Goal: Task Accomplishment & Management: Use online tool/utility

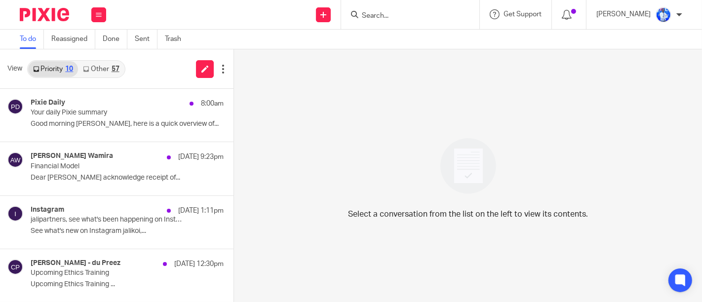
click at [93, 67] on link "Other 57" at bounding box center [101, 69] width 46 height 16
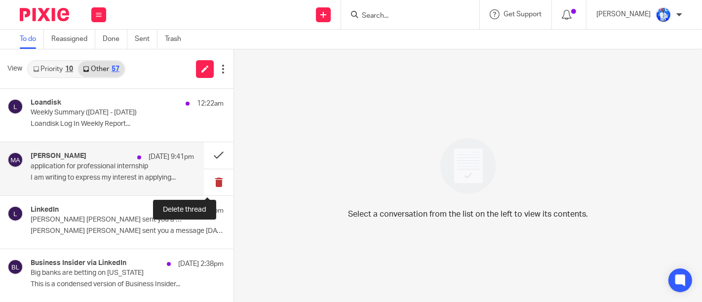
click at [206, 183] on button at bounding box center [219, 182] width 30 height 26
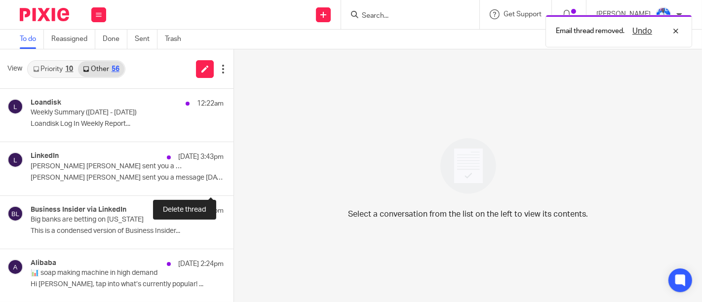
click at [234, 183] on button at bounding box center [238, 182] width 8 height 26
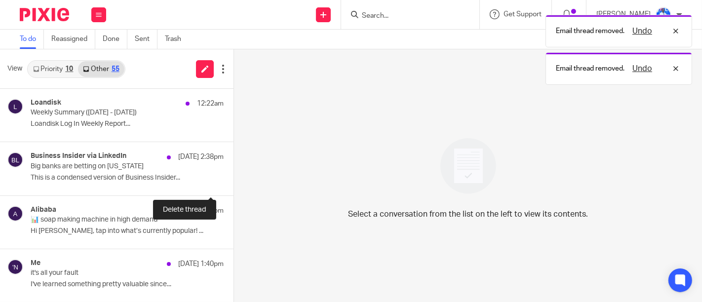
click at [234, 183] on button at bounding box center [238, 182] width 8 height 26
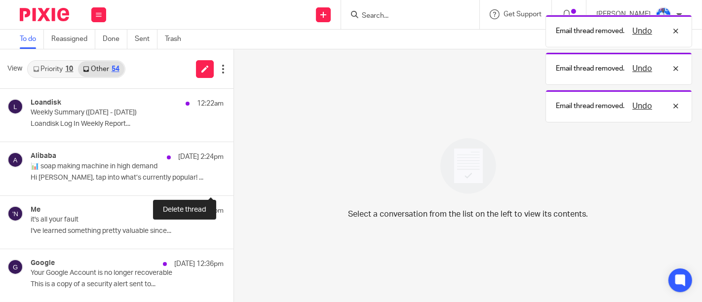
click at [234, 183] on button at bounding box center [238, 182] width 8 height 26
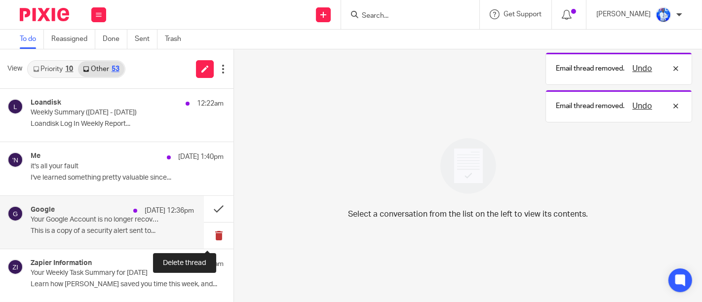
click at [208, 235] on button at bounding box center [219, 236] width 30 height 26
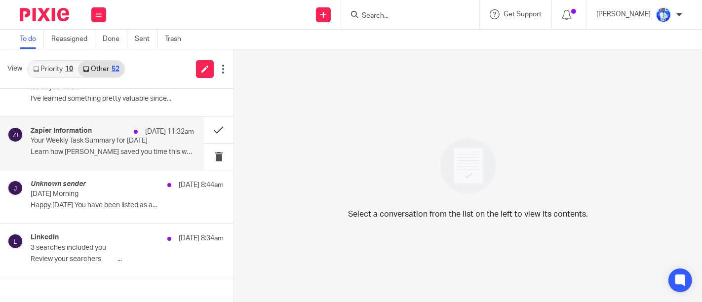
scroll to position [85, 0]
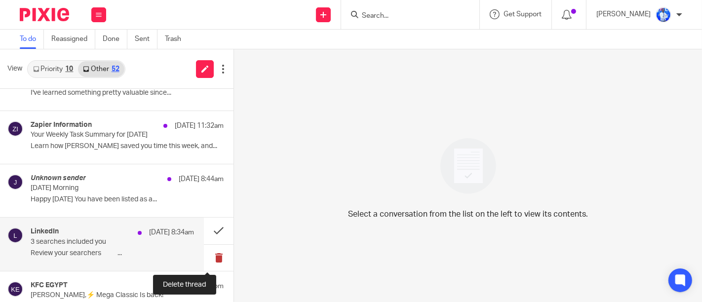
click at [213, 256] on button at bounding box center [219, 258] width 30 height 26
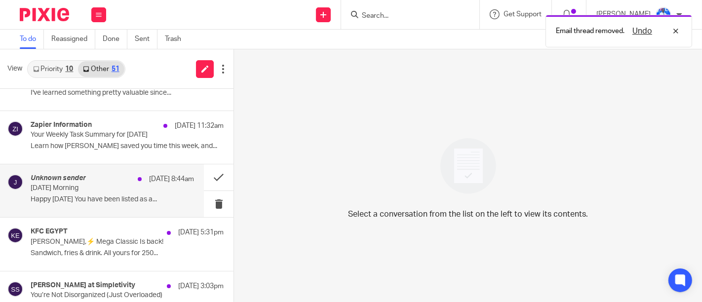
click at [159, 204] on div "Unknown sender 14 Sep 8:44am Sunday Morning Happy Sunday You have been listed a…" at bounding box center [112, 190] width 163 height 33
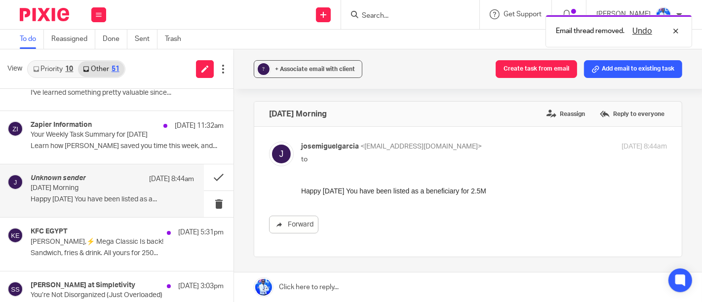
scroll to position [0, 0]
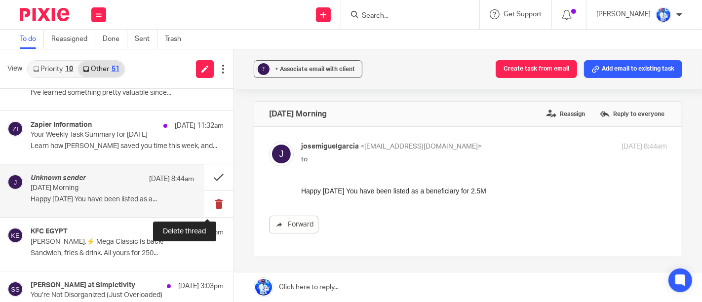
click at [204, 203] on button at bounding box center [219, 204] width 30 height 26
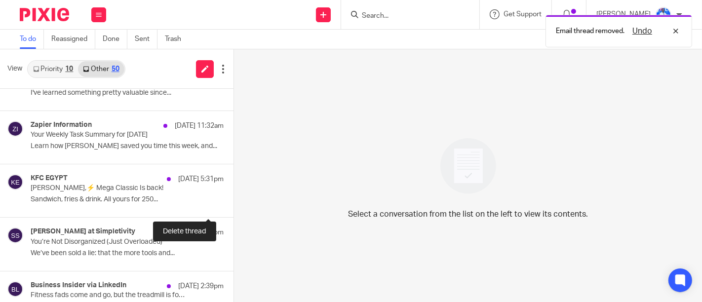
click at [234, 203] on button at bounding box center [238, 204] width 8 height 26
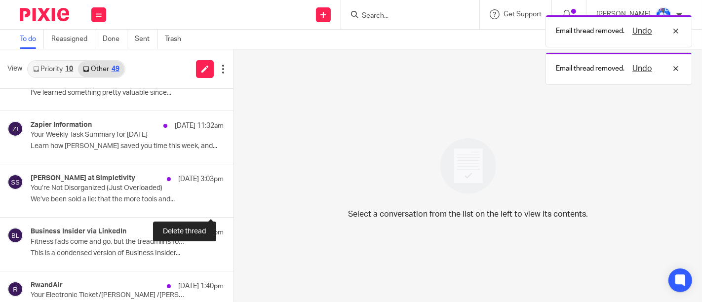
click at [234, 203] on button at bounding box center [238, 204] width 8 height 26
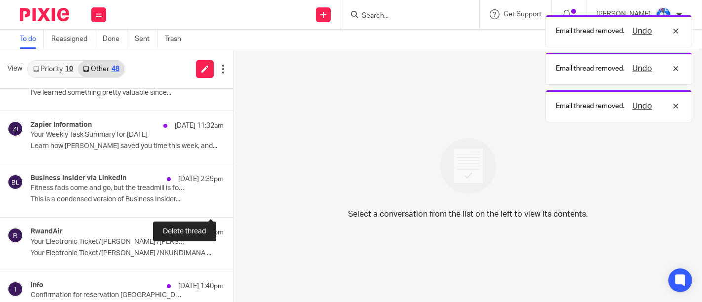
click at [234, 203] on button at bounding box center [238, 204] width 8 height 26
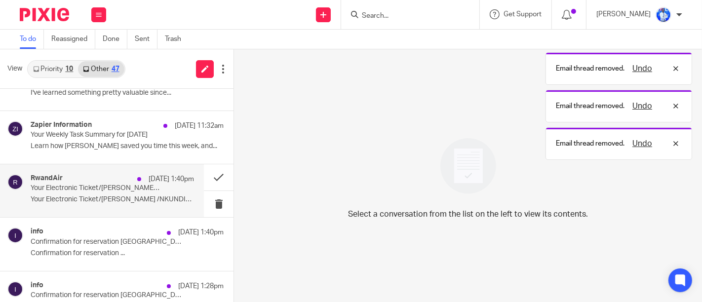
click at [157, 194] on div "RwandAir 13 Sep 1:40pm Your Electronic Ticket/FELIX /NKUNDIMANA Your Electronic…" at bounding box center [112, 190] width 163 height 33
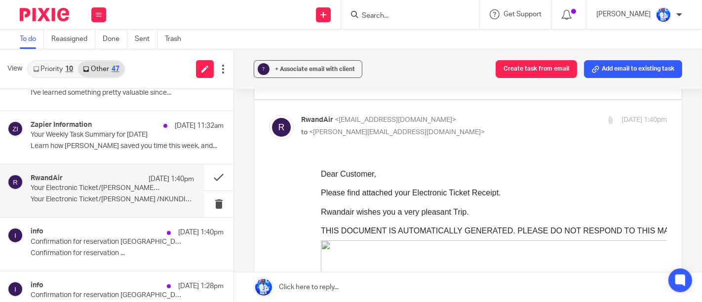
scroll to position [84, 0]
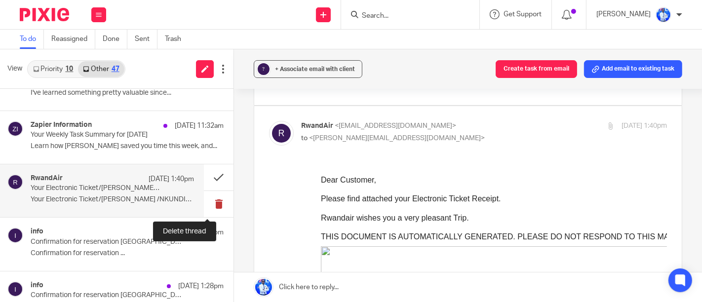
click at [204, 202] on button at bounding box center [219, 204] width 30 height 26
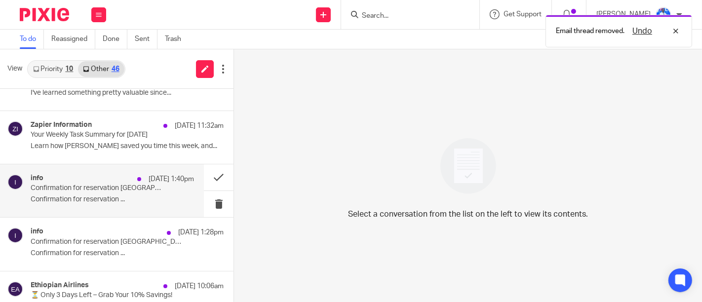
click at [163, 187] on div "info 13 Sep 1:40pm Confirmation for reservation Nkundimana, Kigali, 23 November…" at bounding box center [112, 190] width 163 height 33
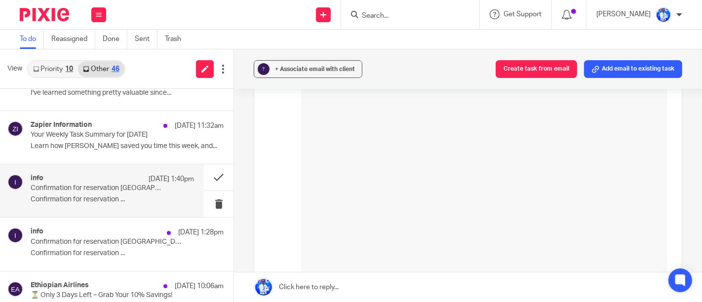
scroll to position [0, 0]
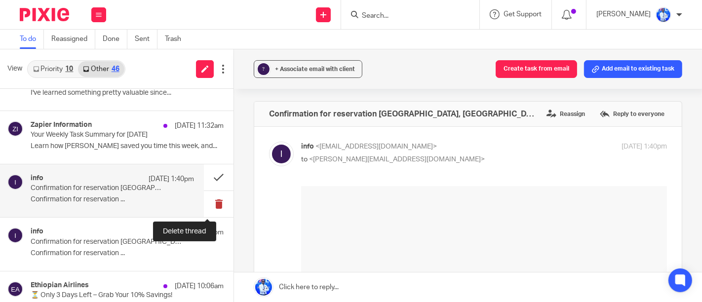
click at [204, 197] on button at bounding box center [219, 204] width 30 height 26
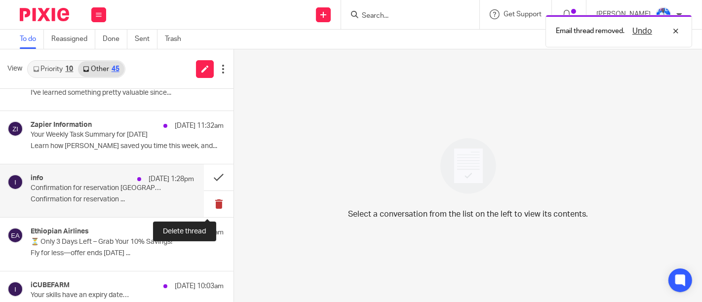
click at [204, 202] on button at bounding box center [219, 204] width 30 height 26
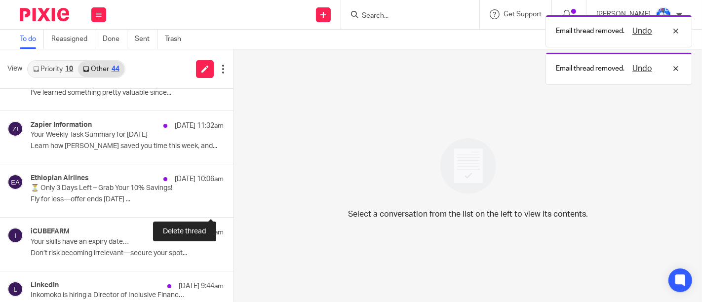
click at [234, 202] on button at bounding box center [238, 204] width 8 height 26
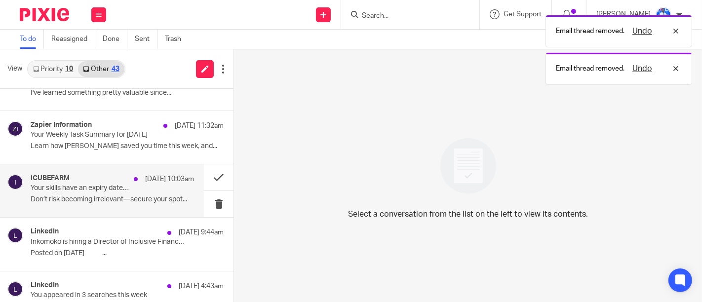
click at [166, 194] on div "iCUBEFARM 13 Sep 10:03am Your skills have an expiry date… Don’t risk becoming i…" at bounding box center [112, 190] width 163 height 33
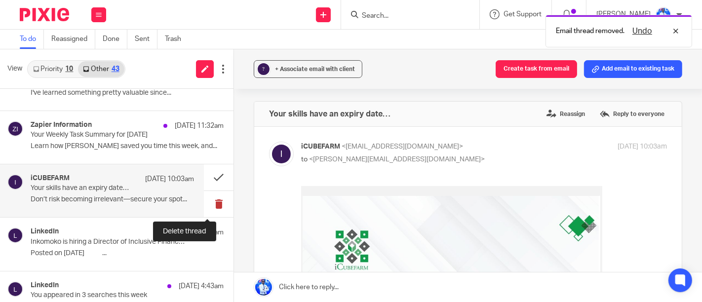
click at [211, 204] on button at bounding box center [219, 204] width 30 height 26
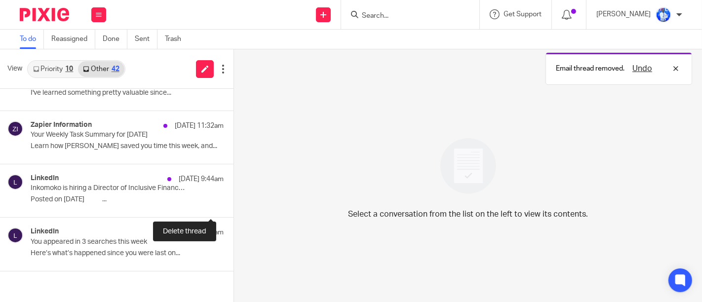
scroll to position [85, 0]
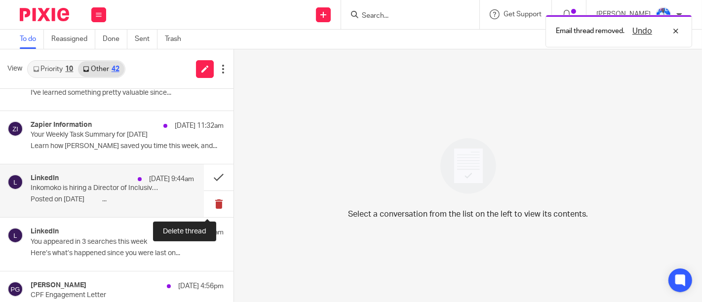
click at [207, 202] on button at bounding box center [219, 204] width 30 height 26
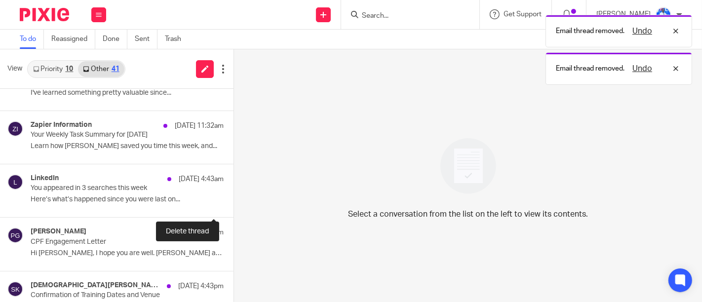
click at [234, 202] on button at bounding box center [238, 204] width 8 height 26
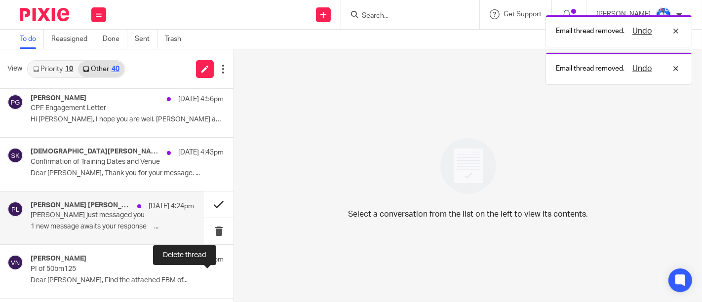
scroll to position [165, 0]
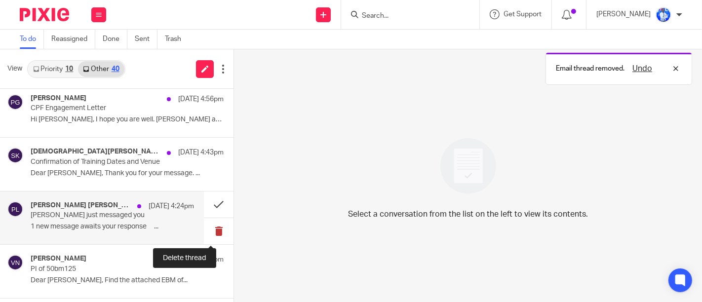
click at [209, 234] on button at bounding box center [219, 231] width 30 height 26
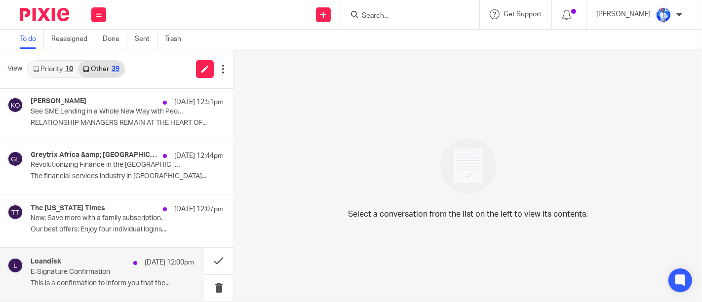
scroll to position [907, 0]
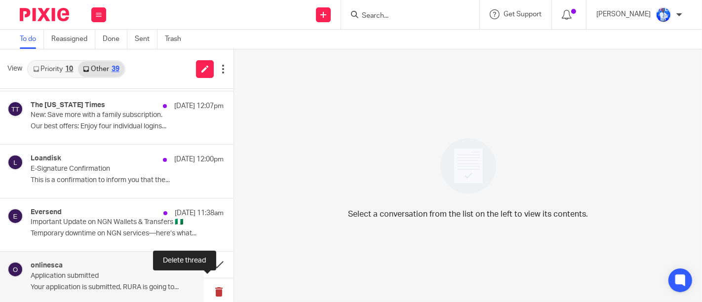
click at [215, 290] on button at bounding box center [219, 291] width 30 height 26
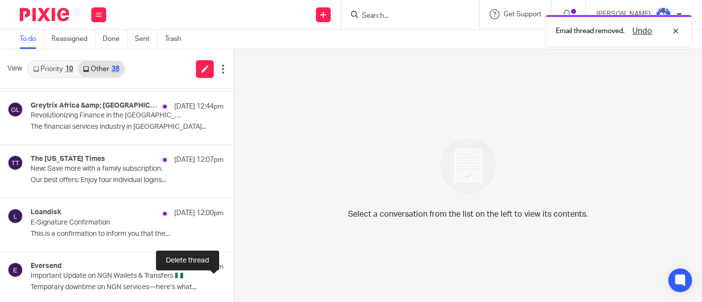
click at [234, 290] on button at bounding box center [238, 292] width 8 height 26
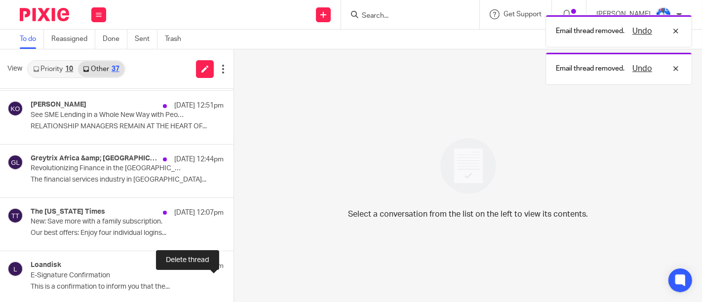
click at [234, 290] on button at bounding box center [238, 291] width 8 height 26
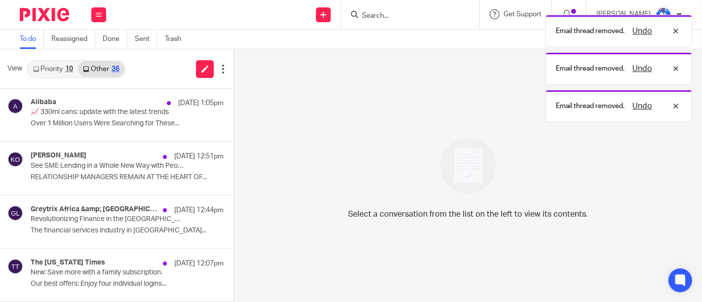
scroll to position [747, 0]
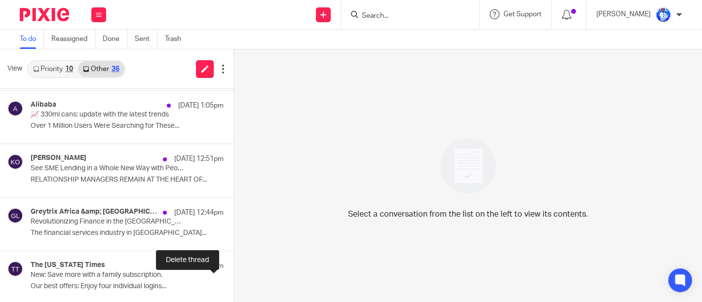
click at [234, 290] on button at bounding box center [238, 291] width 8 height 26
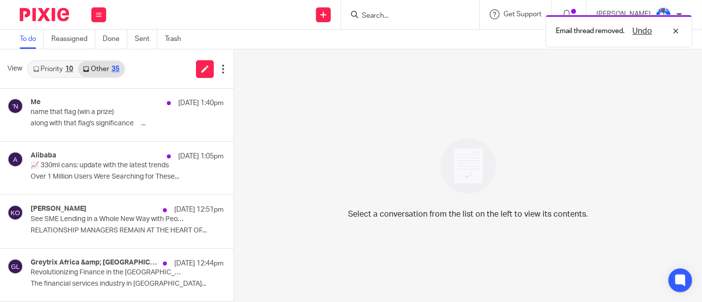
scroll to position [694, 0]
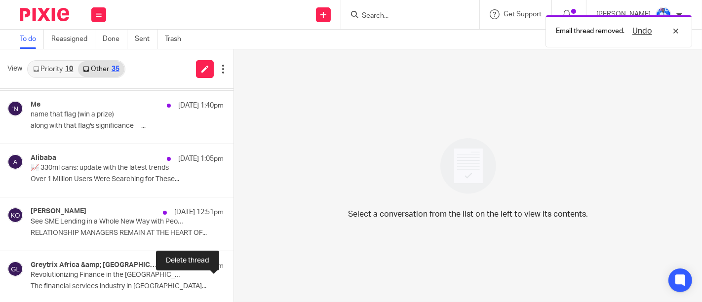
click at [234, 290] on button at bounding box center [238, 291] width 8 height 26
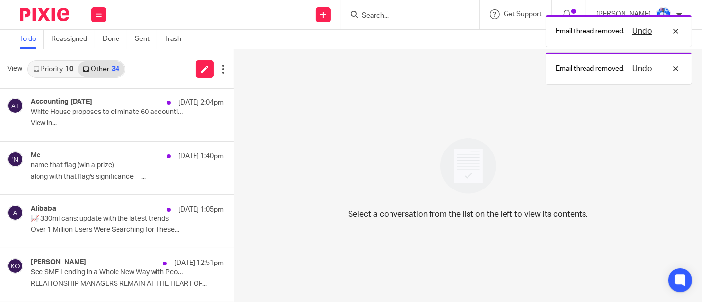
scroll to position [640, 0]
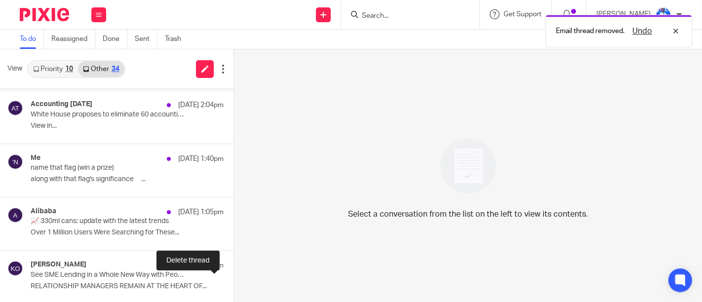
click at [234, 290] on button at bounding box center [238, 291] width 8 height 26
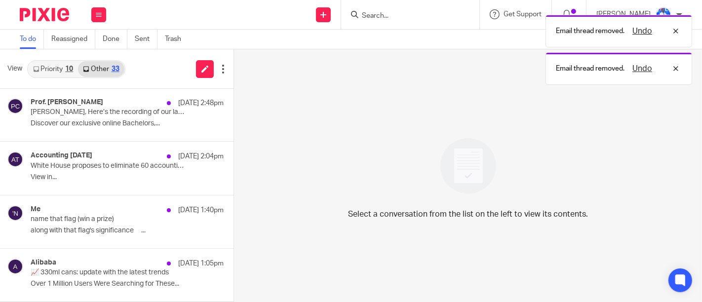
scroll to position [586, 0]
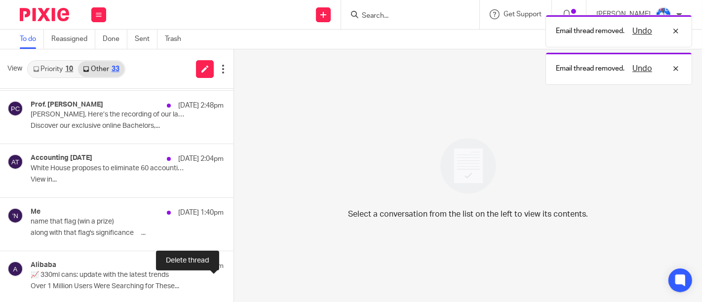
click at [234, 290] on button at bounding box center [238, 291] width 8 height 26
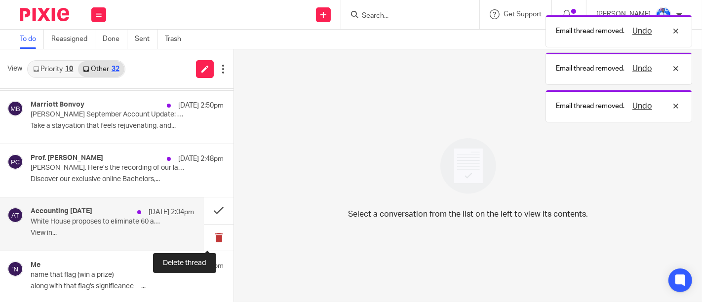
click at [212, 239] on button at bounding box center [219, 238] width 30 height 26
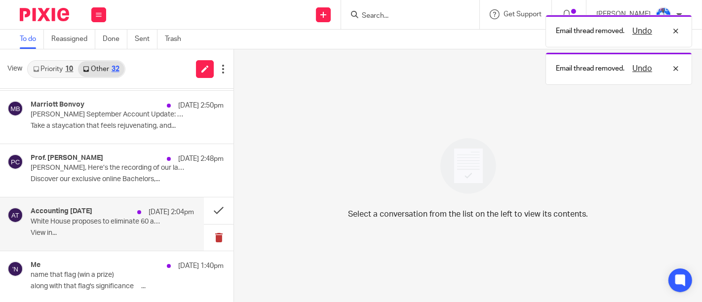
scroll to position [480, 0]
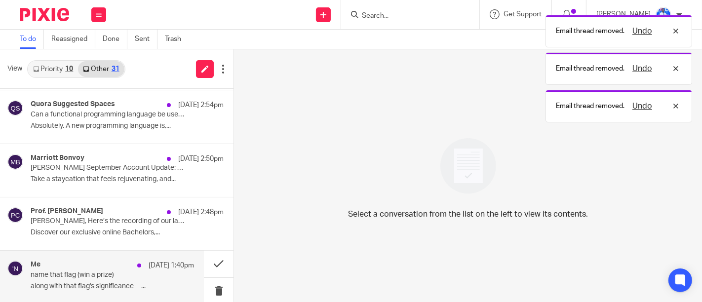
click at [162, 282] on p "along with that flag's significance ͏ ͏ ͏ ͏ ͏..." at bounding box center [112, 286] width 163 height 8
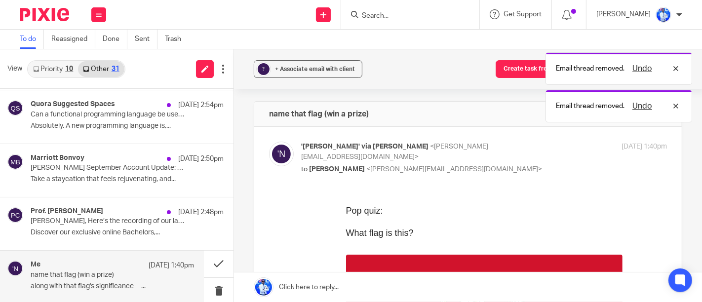
scroll to position [0, 0]
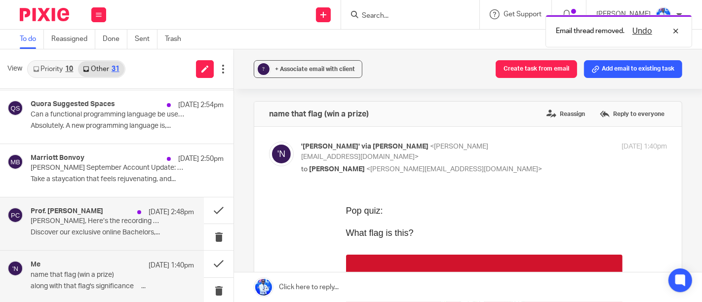
click at [184, 217] on div "Prof. David Costa 12 Sep 2:48pm Felix, Here’s the recording of our latest onlin…" at bounding box center [102, 223] width 204 height 53
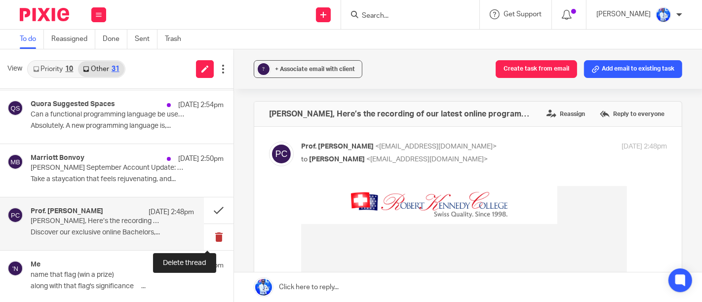
click at [208, 236] on button at bounding box center [219, 237] width 30 height 26
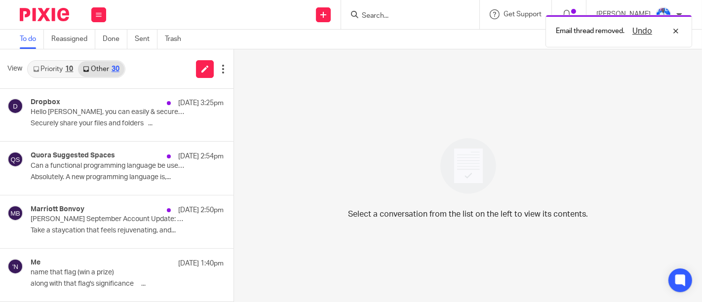
scroll to position [427, 0]
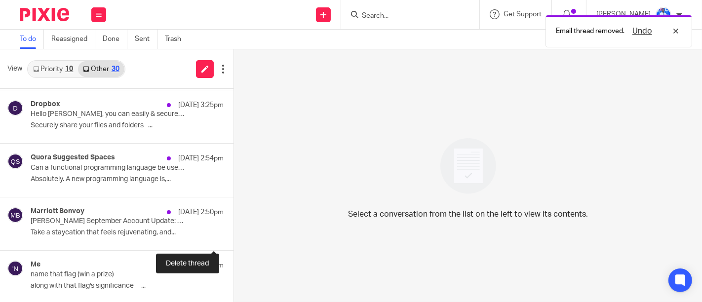
click at [234, 236] on button at bounding box center [238, 237] width 8 height 26
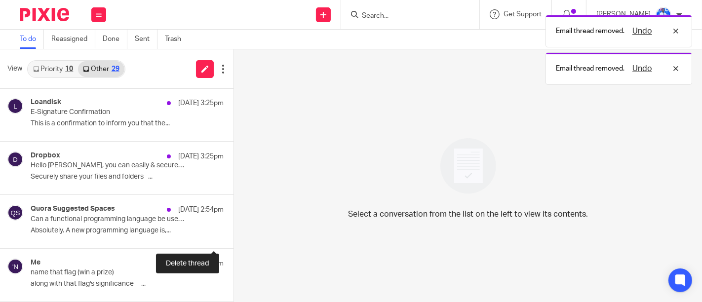
scroll to position [373, 0]
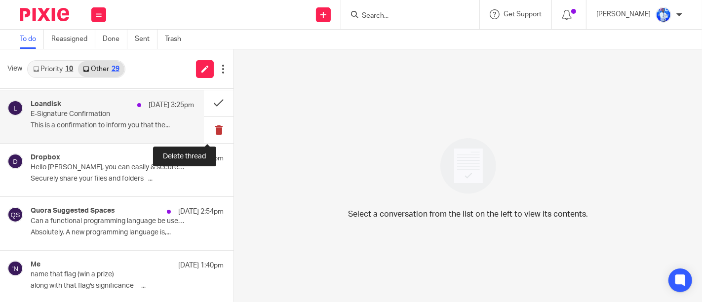
click at [208, 133] on button at bounding box center [219, 130] width 30 height 26
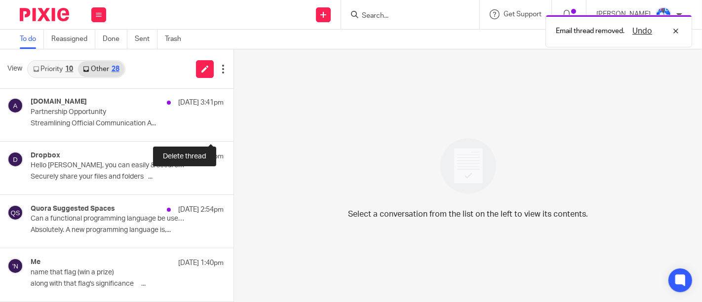
scroll to position [320, 0]
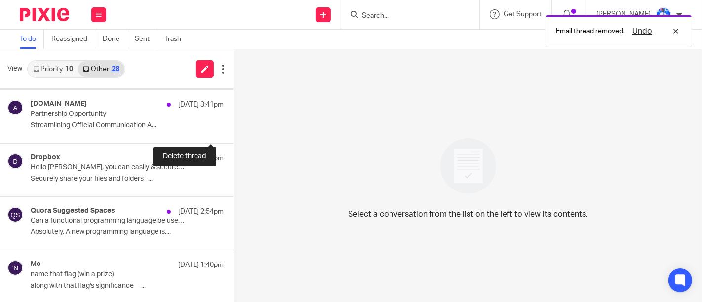
click at [234, 133] on button at bounding box center [238, 130] width 8 height 26
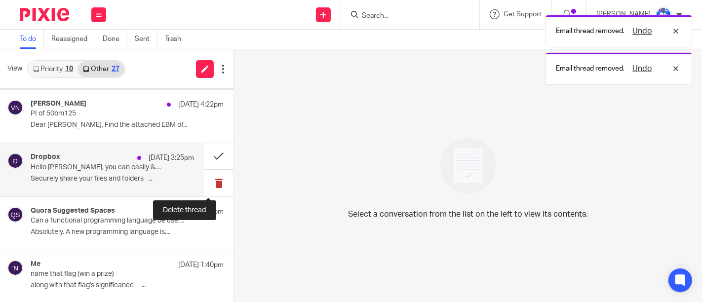
click at [207, 184] on button at bounding box center [219, 183] width 30 height 26
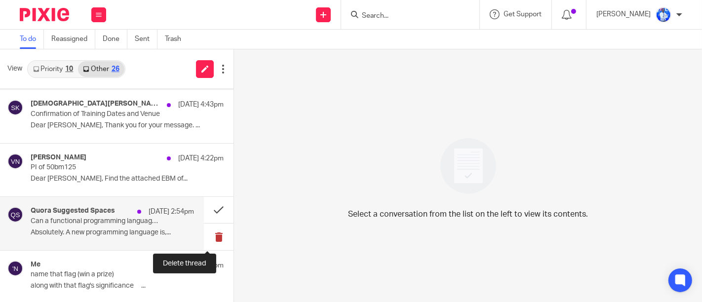
click at [212, 231] on button at bounding box center [219, 237] width 30 height 26
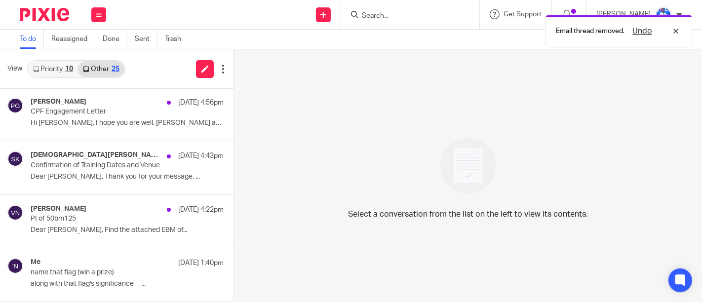
scroll to position [159, 0]
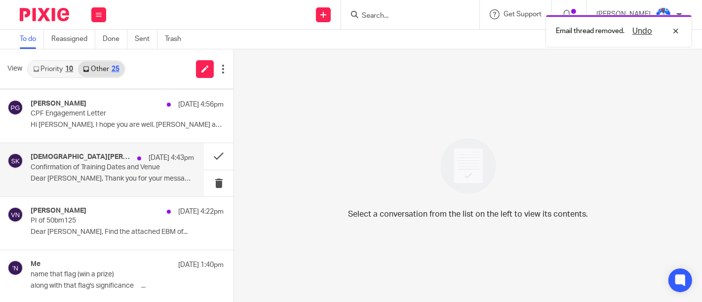
click at [125, 190] on div "Jesna Biju, Shakira Kamikazi 12 Sep 4:43pm Confirmation of Training Dates and V…" at bounding box center [102, 169] width 204 height 53
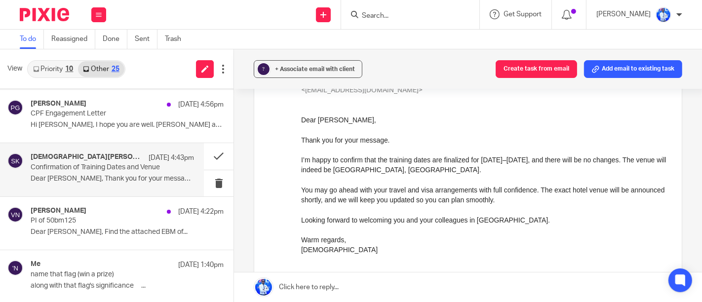
scroll to position [176, 0]
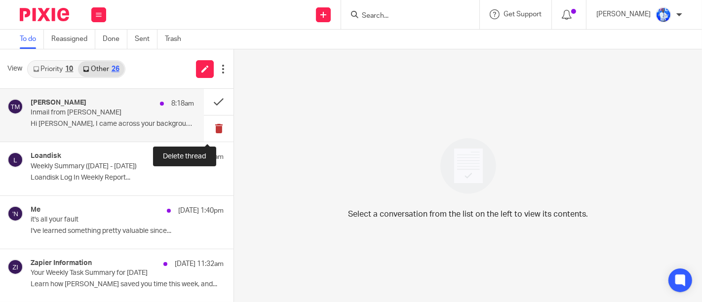
click at [216, 130] on button at bounding box center [219, 129] width 30 height 26
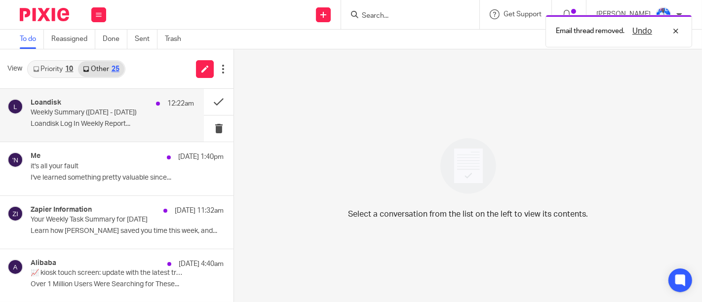
click at [176, 119] on div "Loandisk 12:22am Weekly Summary ([DATE] - [DATE]) Loandisk Log In Weekly Report…" at bounding box center [112, 115] width 163 height 33
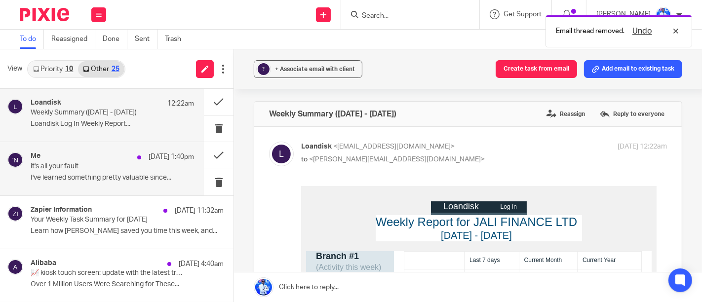
click at [179, 169] on div "Me [DATE] 1:40pm it's all your fault I've learned something pretty valuable sin…" at bounding box center [112, 168] width 163 height 33
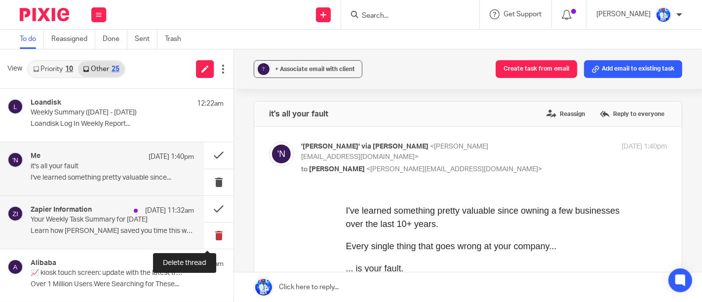
click at [214, 239] on button at bounding box center [219, 236] width 30 height 26
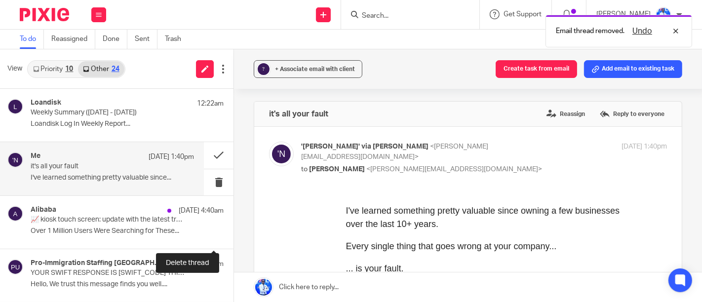
click at [234, 239] on button at bounding box center [238, 236] width 8 height 26
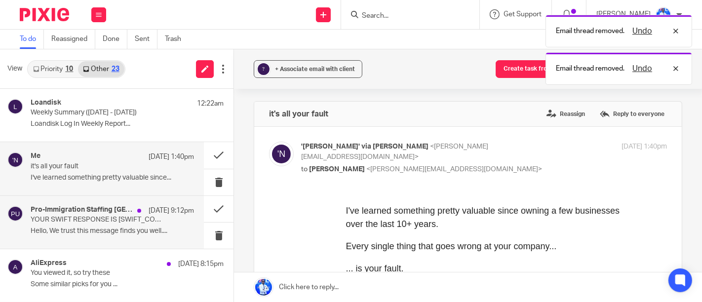
click at [156, 218] on div "Pro-Immigration Staffing USA 13 Sep 9:12pm YOUR SWIFT RESPONSE IS REQUIRED FOR …" at bounding box center [112, 222] width 163 height 33
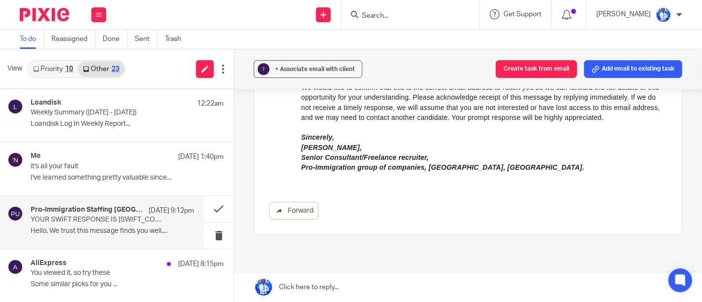
scroll to position [158, 0]
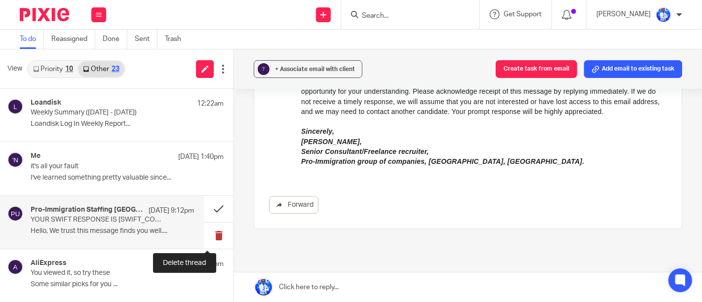
click at [211, 238] on button at bounding box center [219, 236] width 30 height 26
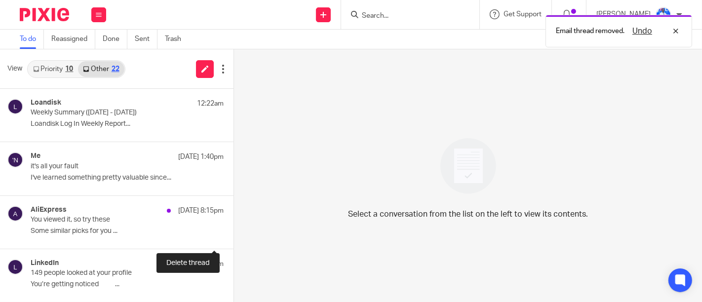
click at [234, 238] on button at bounding box center [238, 236] width 8 height 26
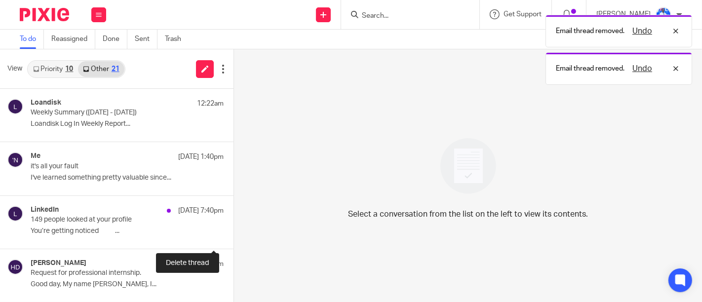
click at [234, 238] on button at bounding box center [238, 236] width 8 height 26
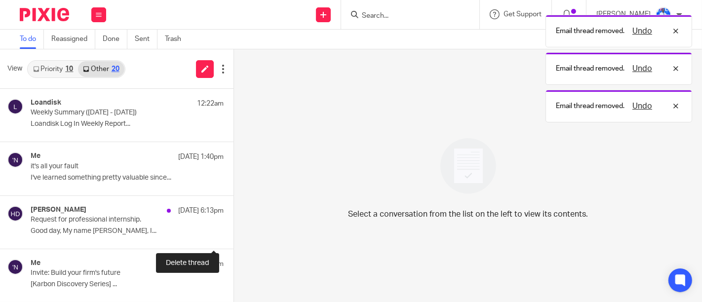
click at [234, 238] on button at bounding box center [238, 236] width 8 height 26
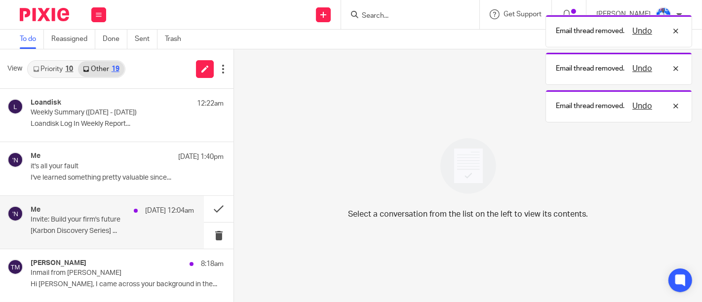
click at [151, 238] on div "Me 13 Sep 12:04am Invite: Build your firm's future [Karbon Discovery Series] ..." at bounding box center [112, 222] width 163 height 33
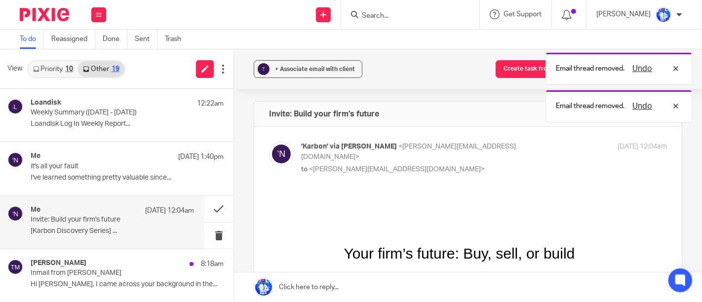
scroll to position [0, 0]
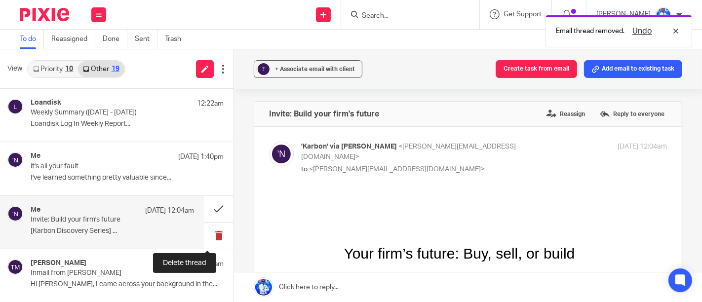
click at [214, 237] on button at bounding box center [219, 236] width 30 height 26
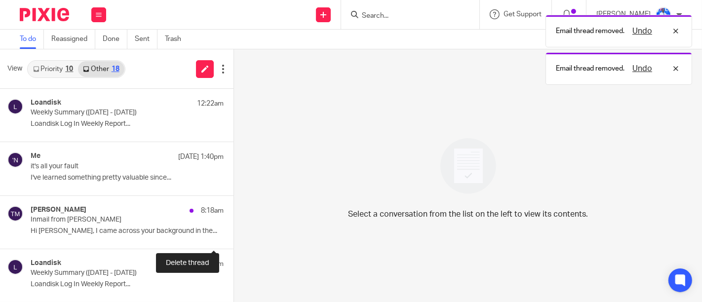
click at [234, 237] on button at bounding box center [238, 236] width 8 height 26
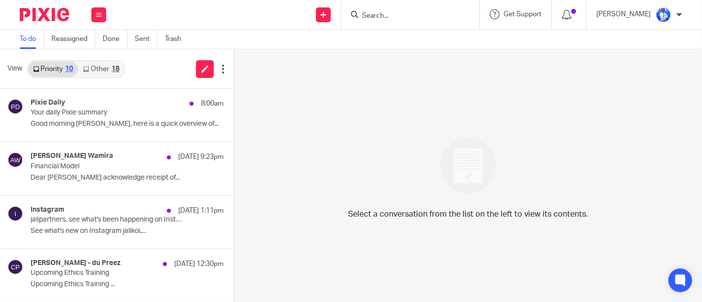
click at [114, 74] on link "Other 18" at bounding box center [101, 69] width 46 height 16
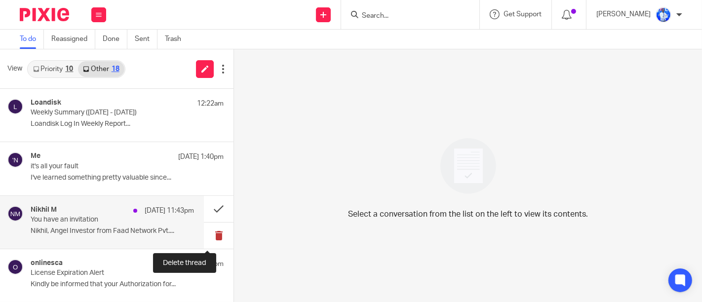
click at [204, 234] on button at bounding box center [219, 236] width 30 height 26
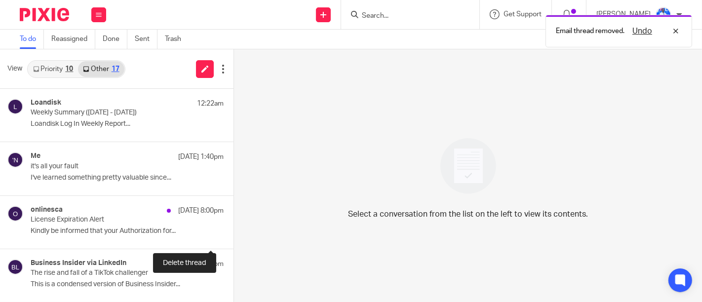
click at [234, 234] on button at bounding box center [238, 236] width 8 height 26
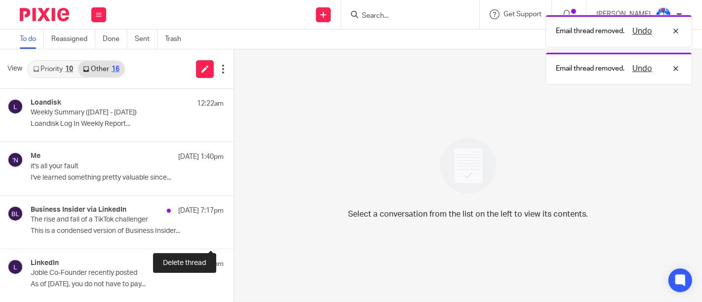
click at [234, 234] on button at bounding box center [238, 236] width 8 height 26
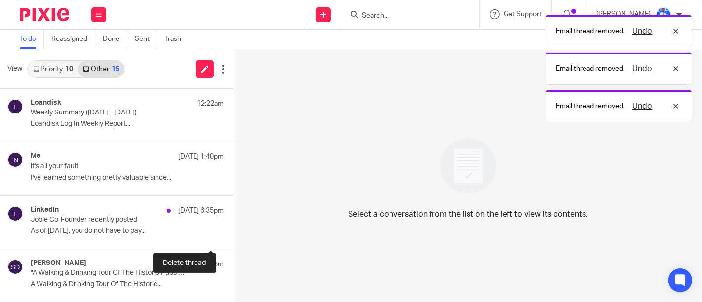
click at [234, 234] on button at bounding box center [238, 236] width 8 height 26
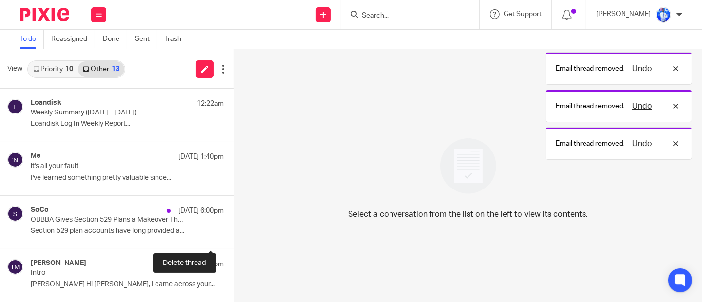
click at [234, 234] on button at bounding box center [238, 236] width 8 height 26
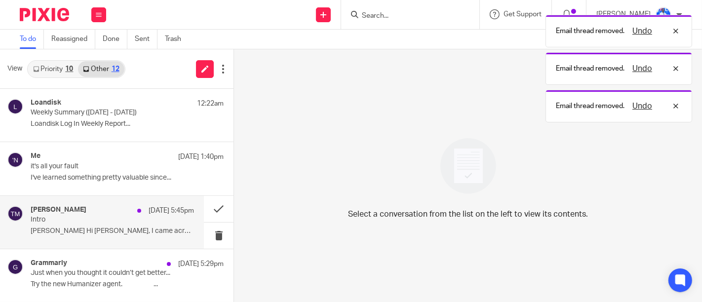
click at [179, 229] on p "Tyler Matthews Hi Félix, I came across your..." at bounding box center [112, 231] width 163 height 8
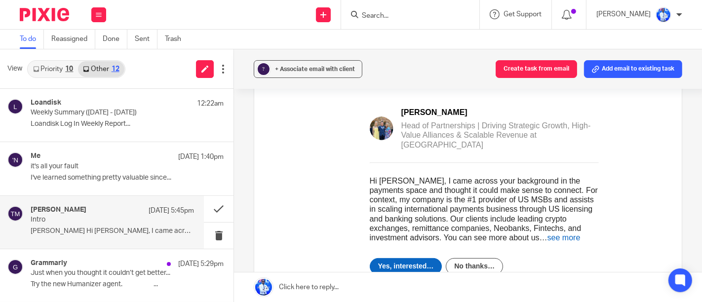
scroll to position [127, 0]
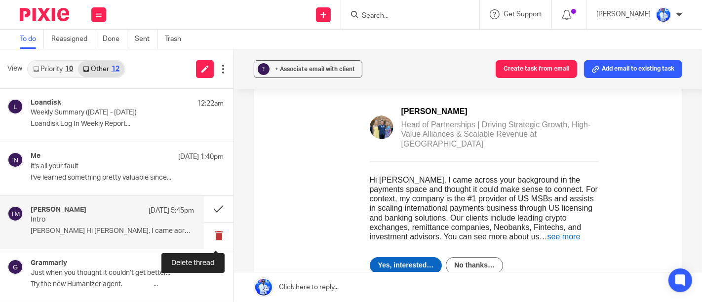
click at [217, 233] on button at bounding box center [219, 236] width 30 height 26
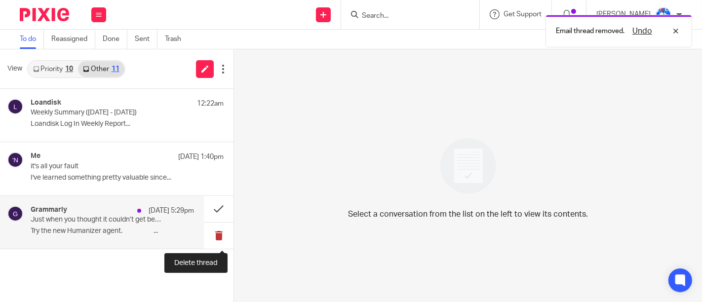
click at [215, 238] on button at bounding box center [219, 236] width 30 height 26
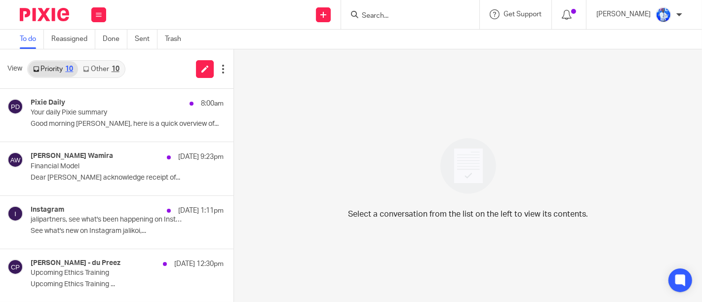
click at [100, 71] on link "Other 10" at bounding box center [101, 69] width 46 height 16
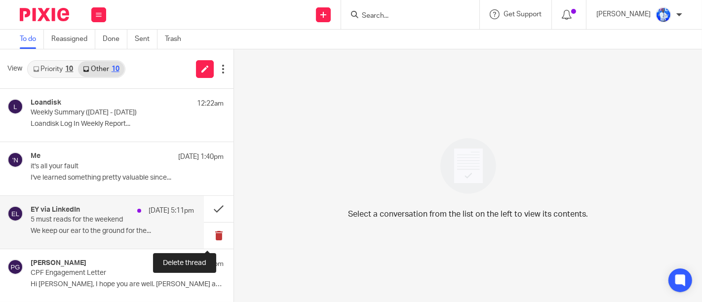
click at [206, 238] on button at bounding box center [219, 236] width 30 height 26
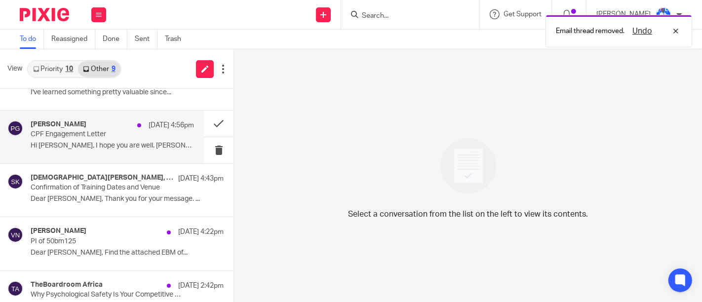
scroll to position [89, 0]
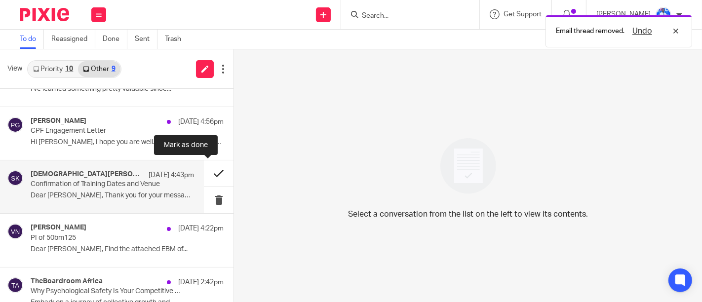
click at [210, 175] on button at bounding box center [219, 173] width 30 height 26
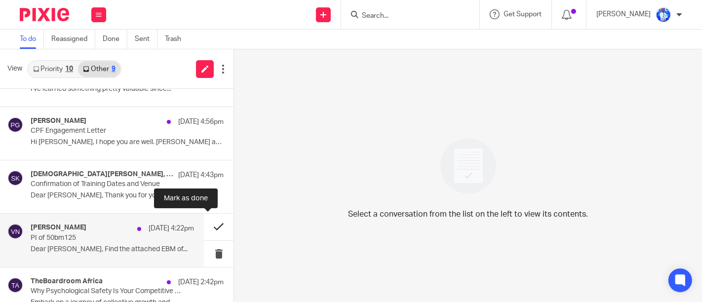
click at [213, 229] on button at bounding box center [219, 227] width 30 height 26
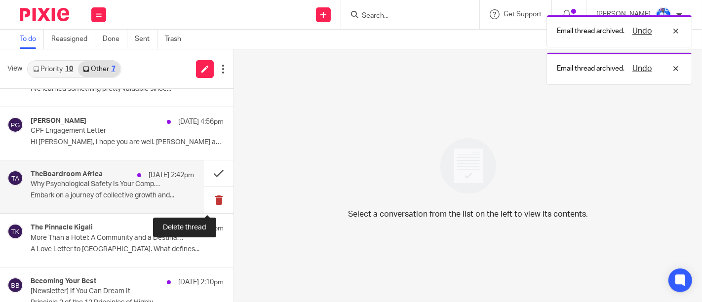
click at [204, 203] on button at bounding box center [219, 200] width 30 height 26
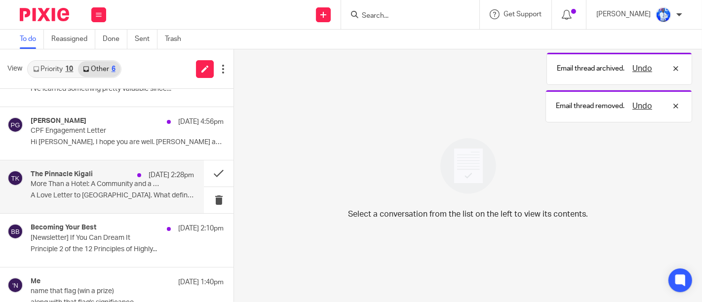
click at [153, 181] on div "The Pinnacle Kigali 12 Sep 2:28pm More Than a Hotel: A Community and a Destinat…" at bounding box center [112, 186] width 163 height 33
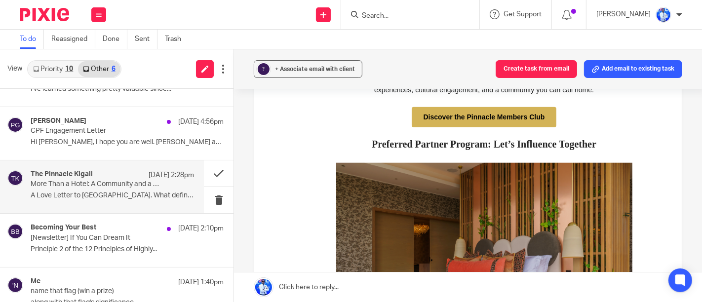
scroll to position [788, 0]
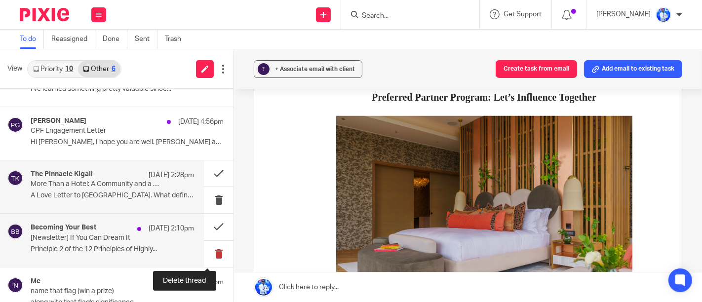
click at [212, 256] on button at bounding box center [219, 254] width 30 height 26
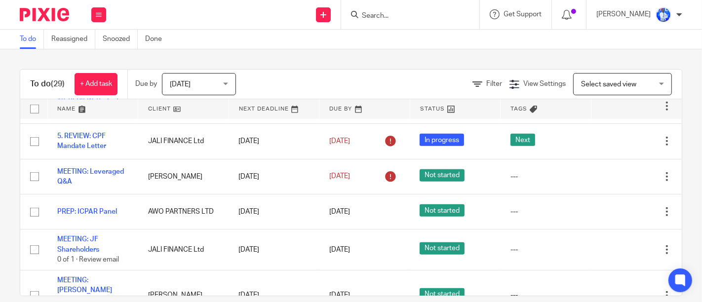
scroll to position [844, 0]
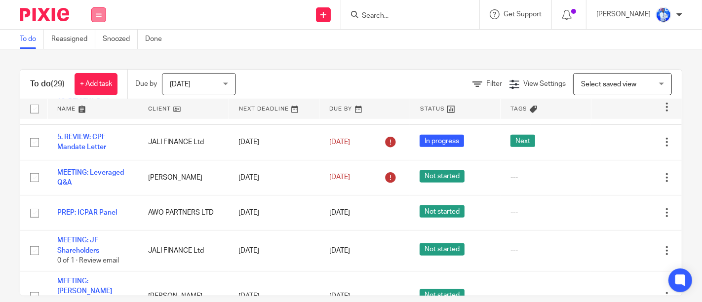
click at [97, 18] on button at bounding box center [98, 14] width 15 height 15
click at [96, 61] on link "Email" at bounding box center [93, 60] width 16 height 7
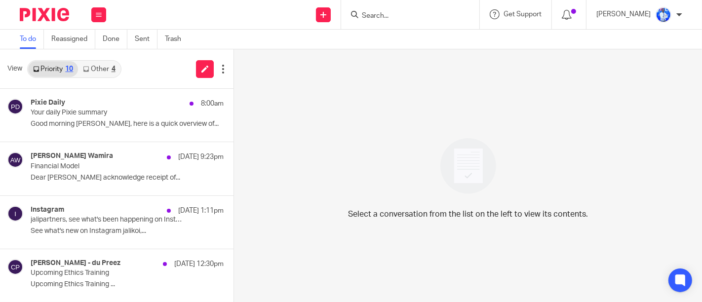
click at [107, 69] on link "Other 4" at bounding box center [99, 69] width 42 height 16
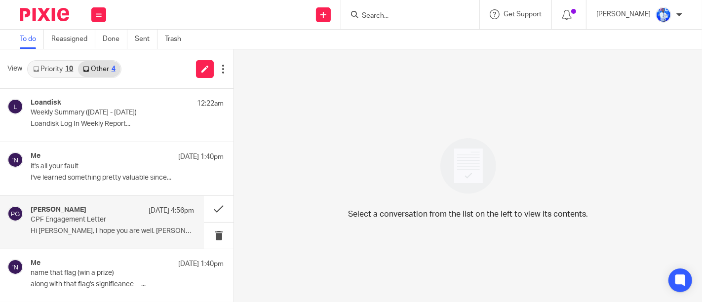
click at [102, 217] on p "CPF Engagement Letter" at bounding box center [96, 220] width 131 height 8
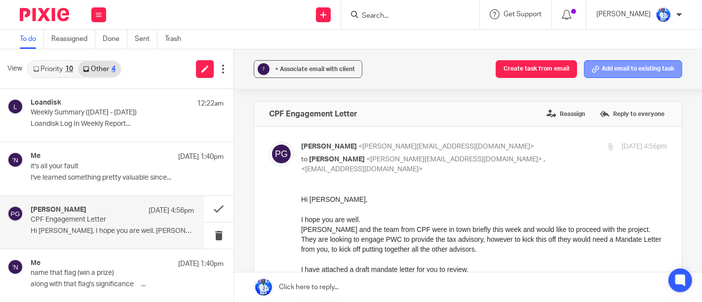
click at [613, 70] on button "Add email to existing task" at bounding box center [633, 69] width 98 height 18
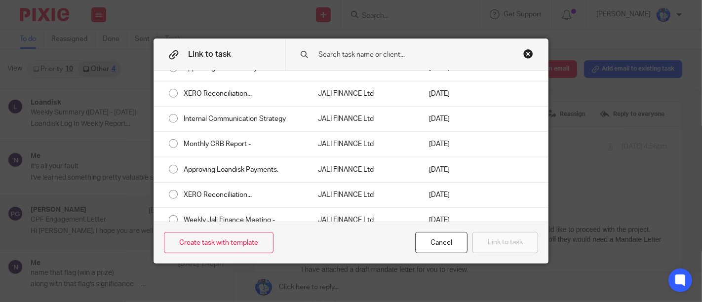
scroll to position [883, 0]
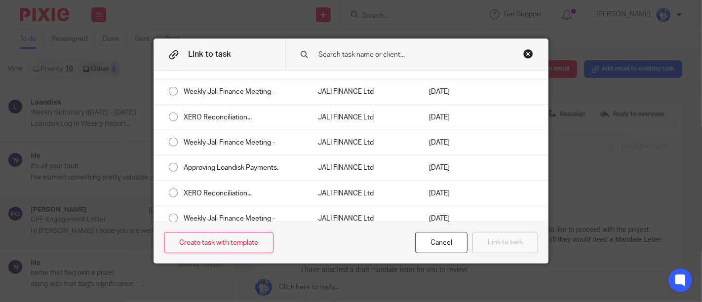
click at [427, 54] on input "text" at bounding box center [414, 54] width 194 height 11
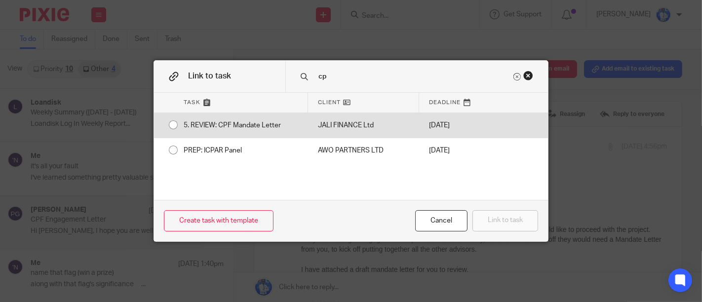
type input "cp"
click at [174, 124] on div "5. REVIEW: CPF Mandate Letter" at bounding box center [241, 125] width 134 height 25
radio input "true"
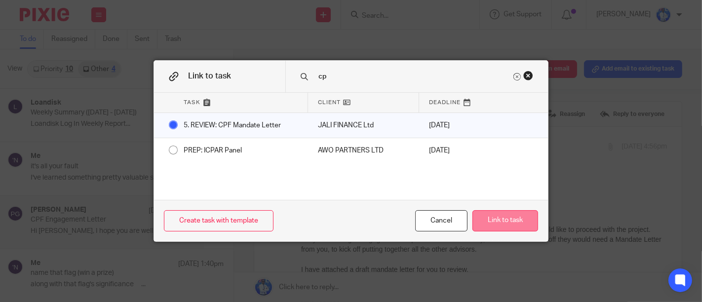
click at [512, 214] on button "Link to task" at bounding box center [505, 220] width 66 height 21
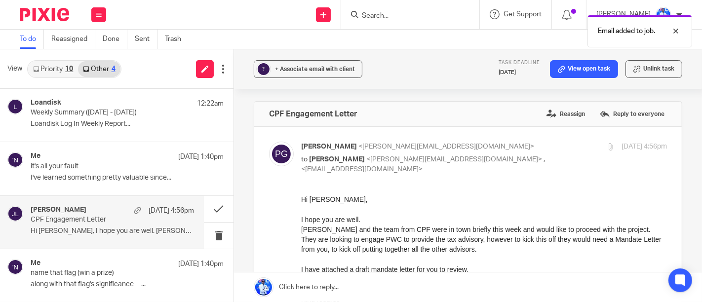
click at [55, 68] on link "Priority 10" at bounding box center [53, 69] width 50 height 16
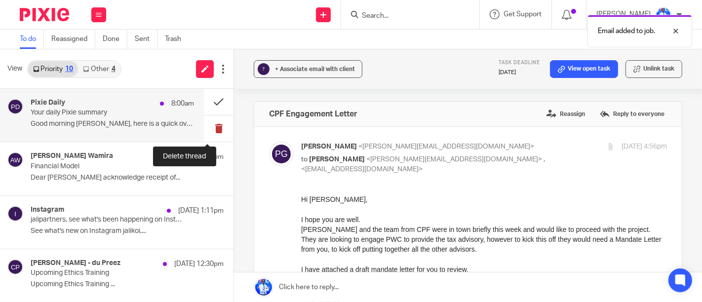
click at [207, 126] on button at bounding box center [219, 129] width 30 height 26
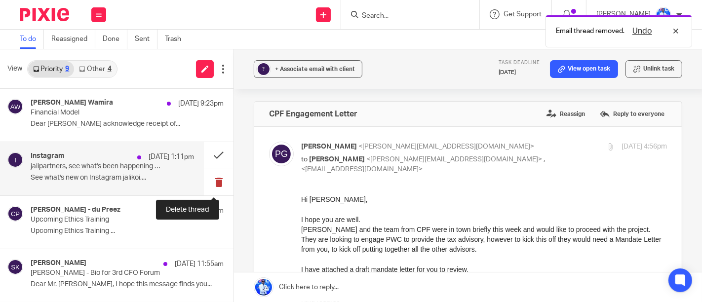
click at [205, 185] on button at bounding box center [219, 182] width 30 height 26
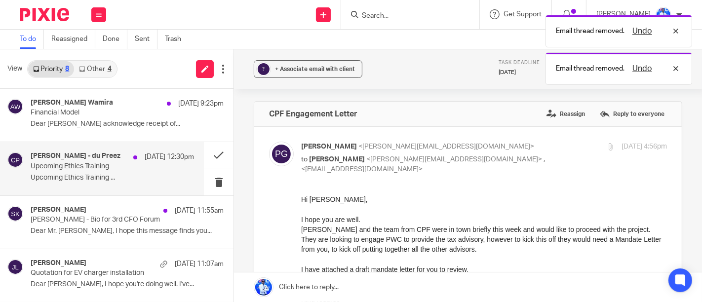
click at [154, 175] on p "Upcoming Ethics Training ..." at bounding box center [112, 178] width 163 height 8
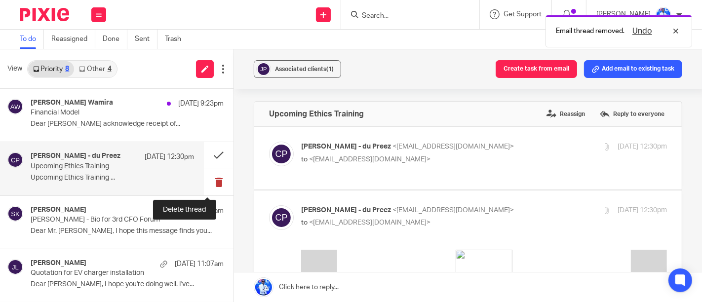
click at [205, 185] on button at bounding box center [219, 182] width 30 height 26
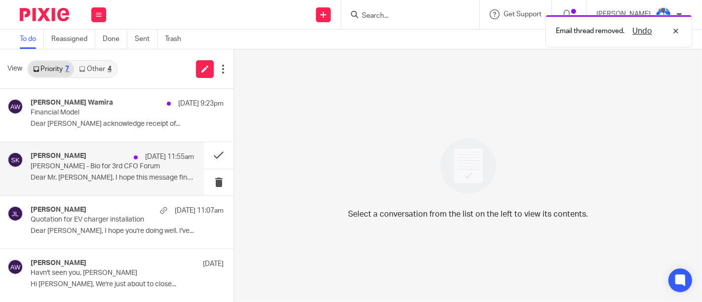
click at [159, 171] on div "Shakira Kamikazi 12 Sep 11:55am Felix Nkundimana - Bio for 3rd CFO Forum Dear M…" at bounding box center [112, 168] width 163 height 33
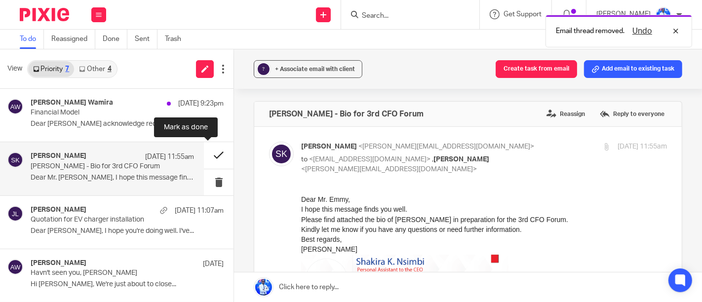
click at [204, 158] on button at bounding box center [219, 155] width 30 height 26
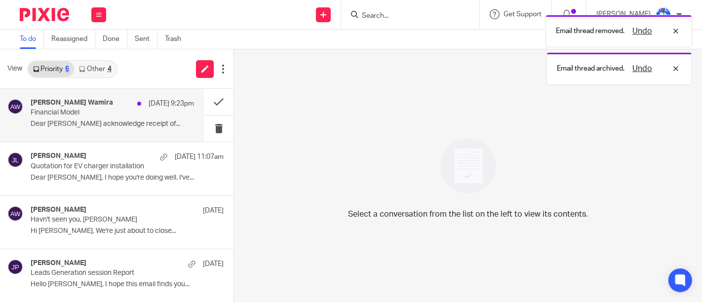
click at [121, 111] on p "Financial Model" at bounding box center [96, 113] width 131 height 8
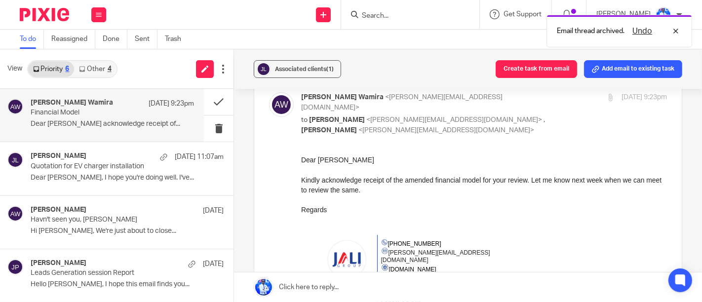
scroll to position [50, 0]
click at [207, 101] on button at bounding box center [219, 102] width 30 height 26
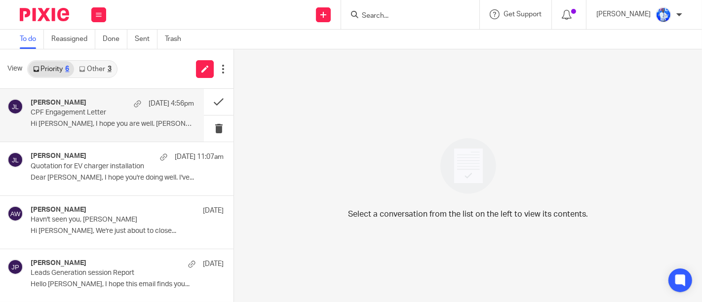
scroll to position [106, 0]
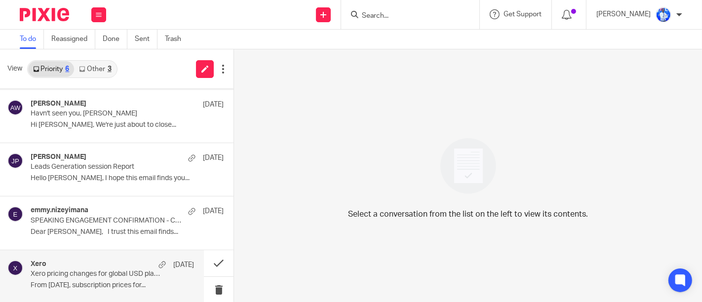
click at [67, 265] on div "Xero [DATE]" at bounding box center [112, 265] width 163 height 10
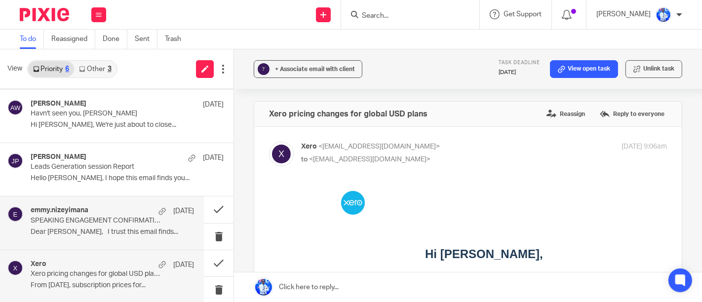
scroll to position [0, 0]
click at [73, 240] on div "emmy.[PERSON_NAME] [DATE] SPEAKING ENGAGEMENT CONFIRMATION - CFOs FORUM Dear [P…" at bounding box center [102, 222] width 204 height 53
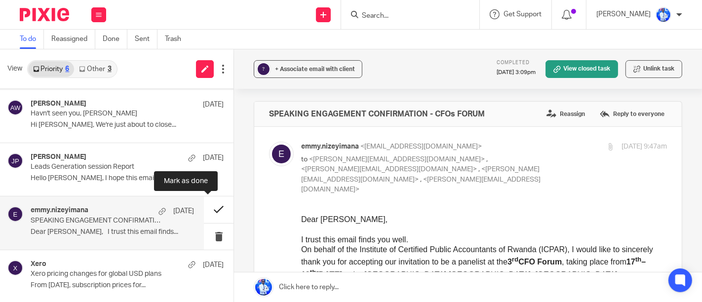
click at [209, 212] on button at bounding box center [219, 209] width 30 height 26
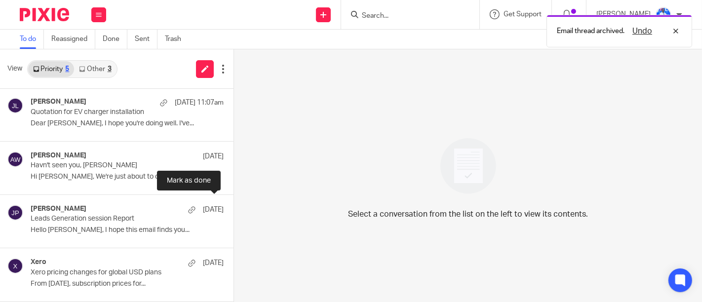
scroll to position [53, 0]
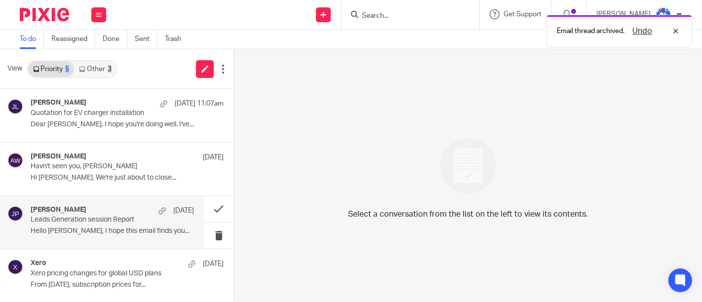
click at [154, 212] on div "[DATE]" at bounding box center [174, 211] width 40 height 10
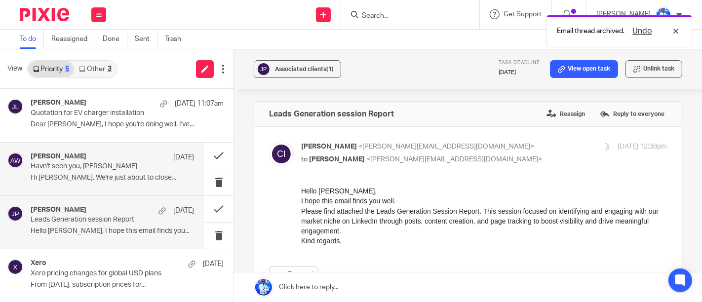
scroll to position [0, 0]
click at [143, 167] on p "Havn't seen you, [PERSON_NAME]" at bounding box center [96, 166] width 131 height 8
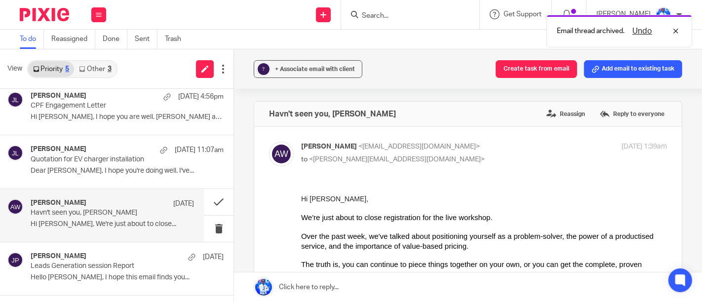
click at [143, 167] on p "Dear [PERSON_NAME], I hope you're doing well. I've..." at bounding box center [127, 171] width 193 height 8
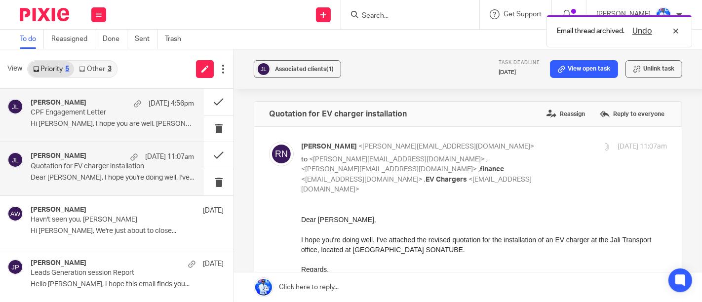
click at [147, 121] on p "Hi [PERSON_NAME], I hope you are well. [PERSON_NAME] and..." at bounding box center [112, 124] width 163 height 8
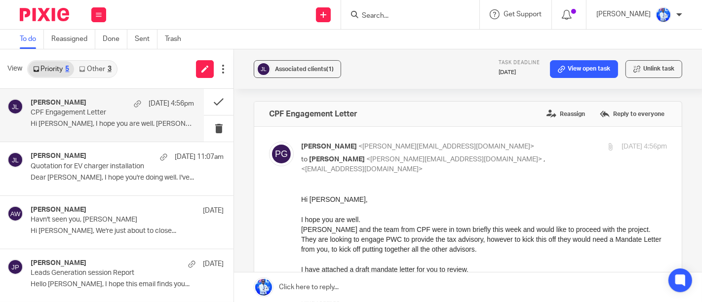
click at [89, 67] on link "Other 3" at bounding box center [95, 69] width 42 height 16
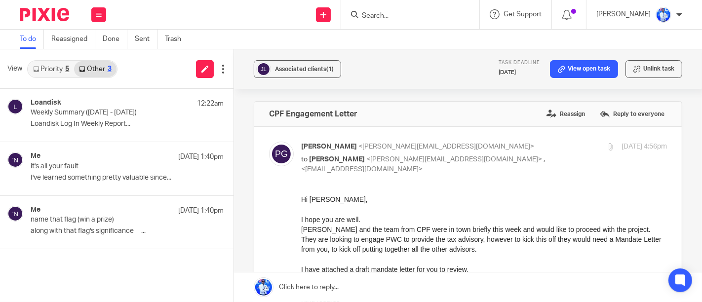
click at [50, 69] on link "Priority 5" at bounding box center [51, 69] width 46 height 16
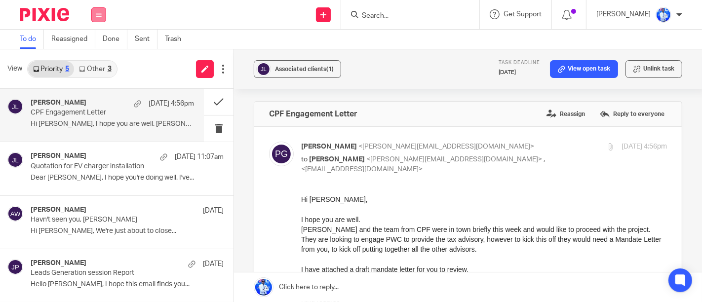
click at [95, 13] on button at bounding box center [98, 14] width 15 height 15
click at [95, 48] on link "Work" at bounding box center [93, 45] width 16 height 7
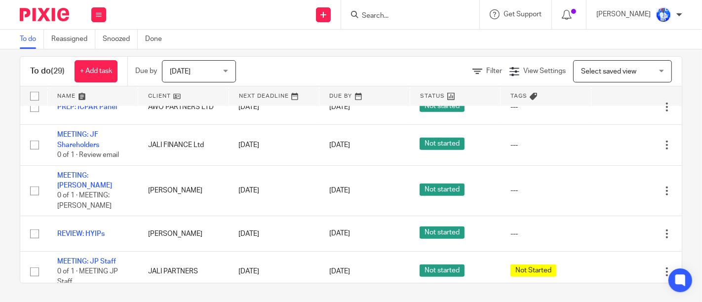
scroll to position [936, 0]
click at [95, 11] on button at bounding box center [98, 14] width 15 height 15
click at [91, 61] on link "Email" at bounding box center [93, 60] width 16 height 7
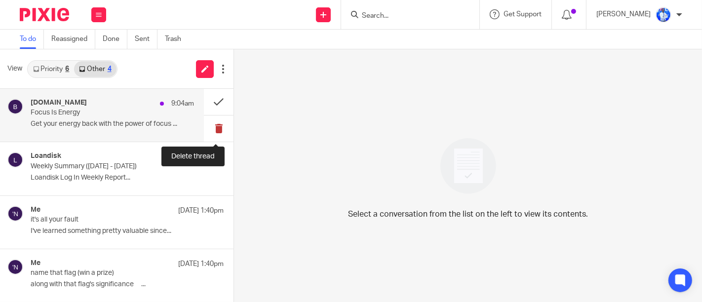
click at [219, 124] on button at bounding box center [219, 129] width 30 height 26
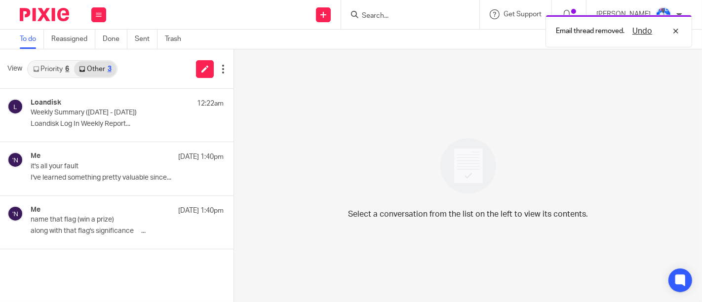
click at [60, 68] on link "Priority 6" at bounding box center [51, 69] width 46 height 16
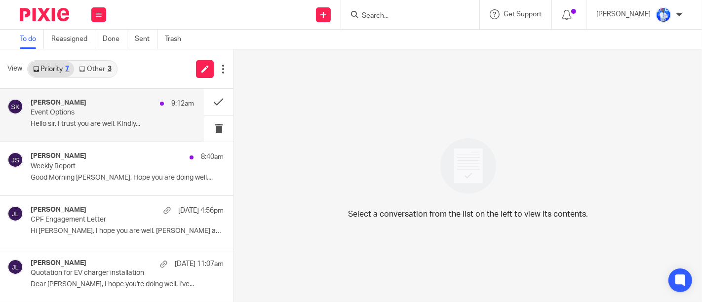
click at [98, 110] on p "Event Options" at bounding box center [96, 113] width 131 height 8
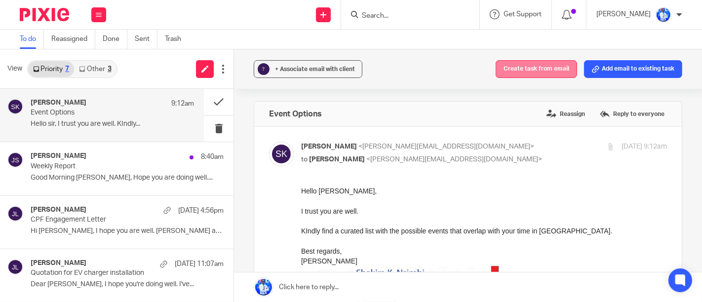
click at [514, 69] on button "Create task from email" at bounding box center [536, 69] width 81 height 18
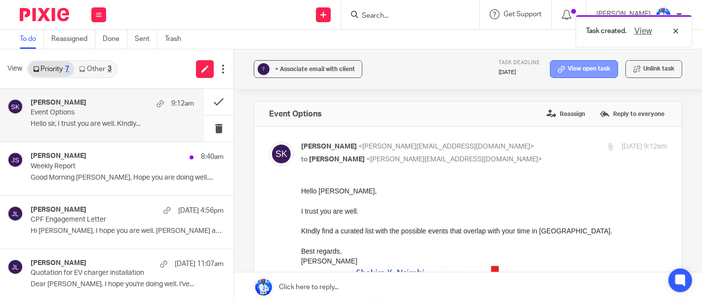
click at [577, 74] on link "View open task" at bounding box center [584, 69] width 68 height 18
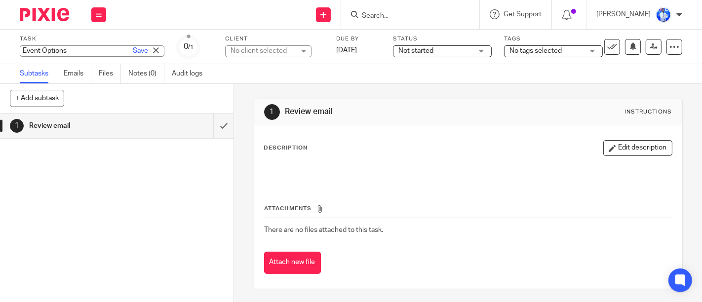
click at [50, 51] on div "Event Options Save Event Options" at bounding box center [92, 50] width 145 height 11
click at [50, 51] on input "Event Options" at bounding box center [92, 50] width 145 height 11
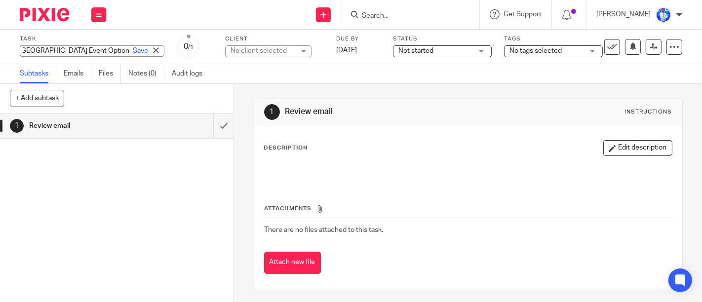
type input "REVIEW: [GEOGRAPHIC_DATA] Event Options"
click at [221, 48] on div "Task REVIEW: [GEOGRAPHIC_DATA] Event Options Save Event Options 0 /1 Client No …" at bounding box center [296, 47] width 552 height 24
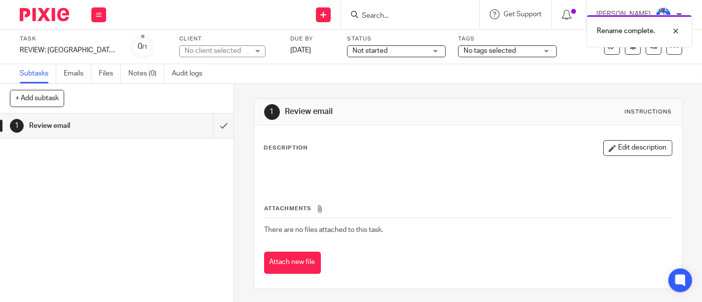
click at [178, 46] on div "Task REVIEW: Dar es Salaam Event Options Save REVIEW: Dar es Salaam Event Optio…" at bounding box center [296, 47] width 552 height 24
click at [198, 53] on div "No client selected" at bounding box center [217, 51] width 64 height 10
type input "fel"
click at [208, 104] on li "[PERSON_NAME]" at bounding box center [222, 96] width 85 height 20
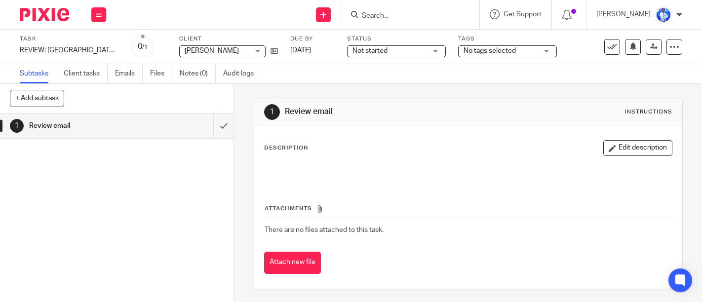
click at [99, 8] on button at bounding box center [98, 14] width 15 height 15
click at [92, 58] on link "Email" at bounding box center [93, 60] width 16 height 7
